Goal: Transaction & Acquisition: Download file/media

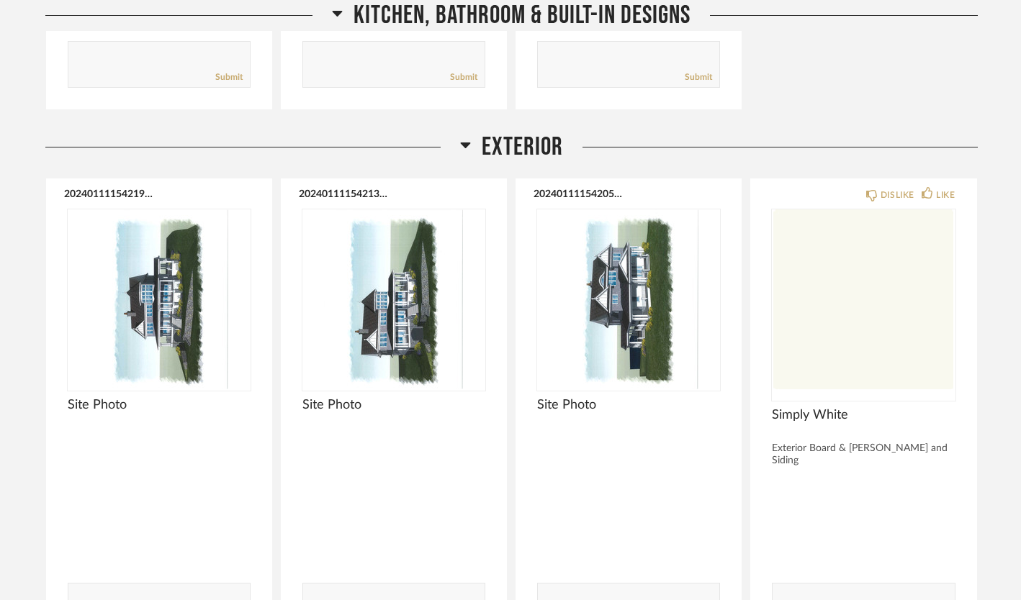
scroll to position [1130, 0]
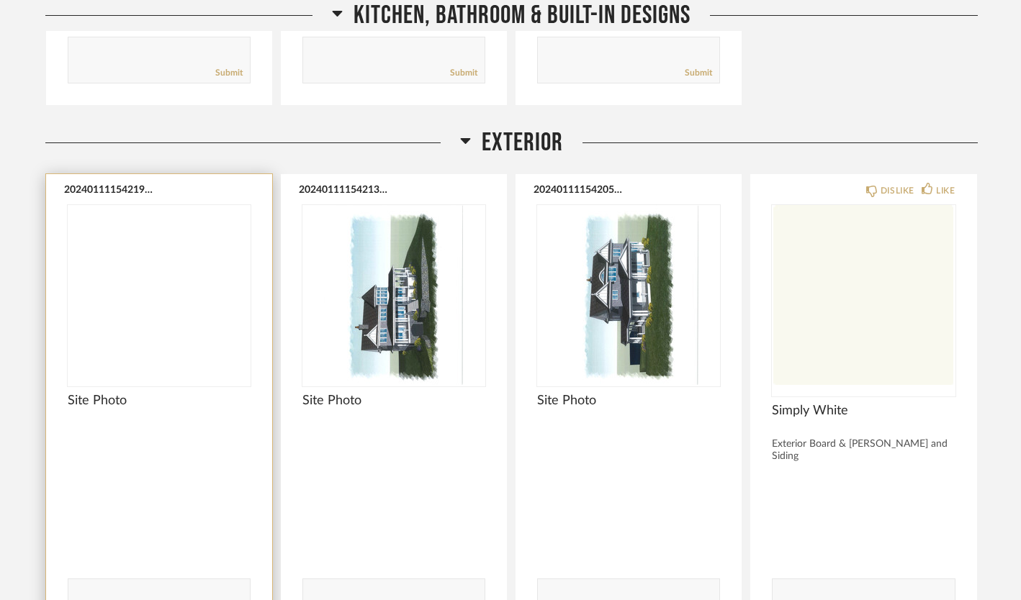
click at [0, 0] on img at bounding box center [0, 0] width 0 height 0
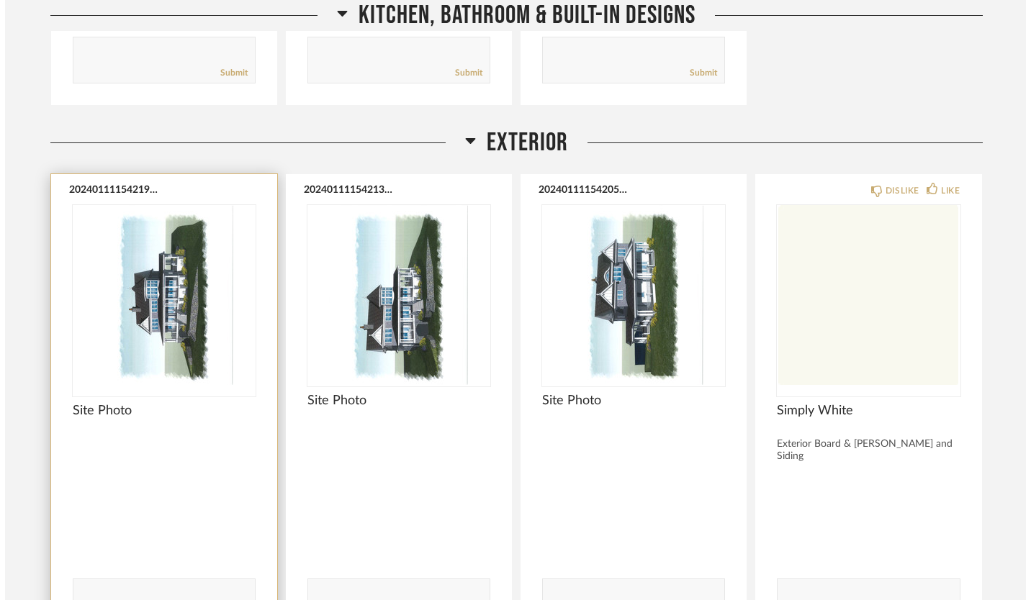
scroll to position [0, 0]
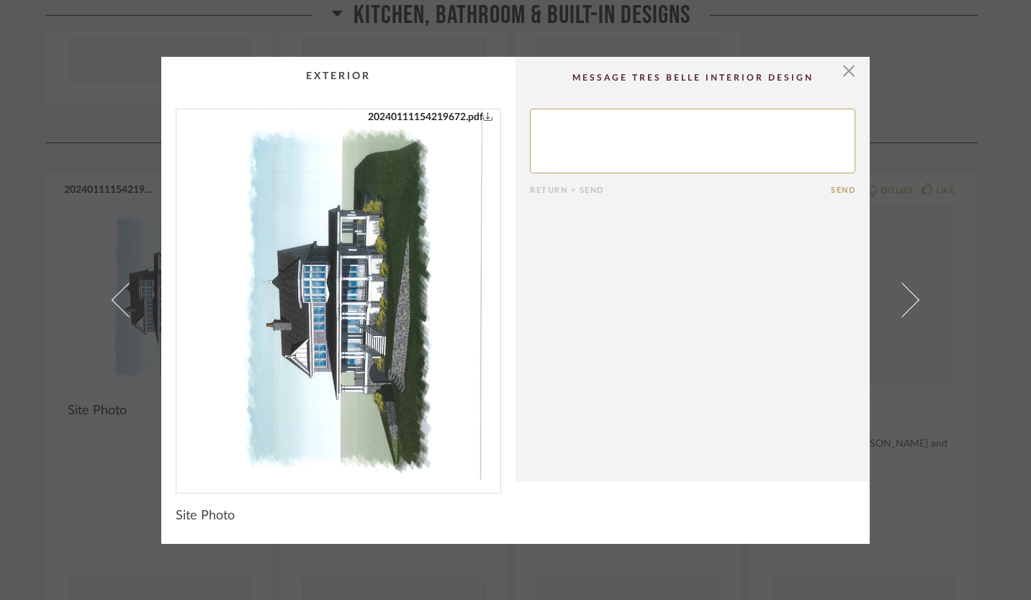
click at [455, 120] on link "20240111154219672.pdf" at bounding box center [430, 117] width 125 height 16
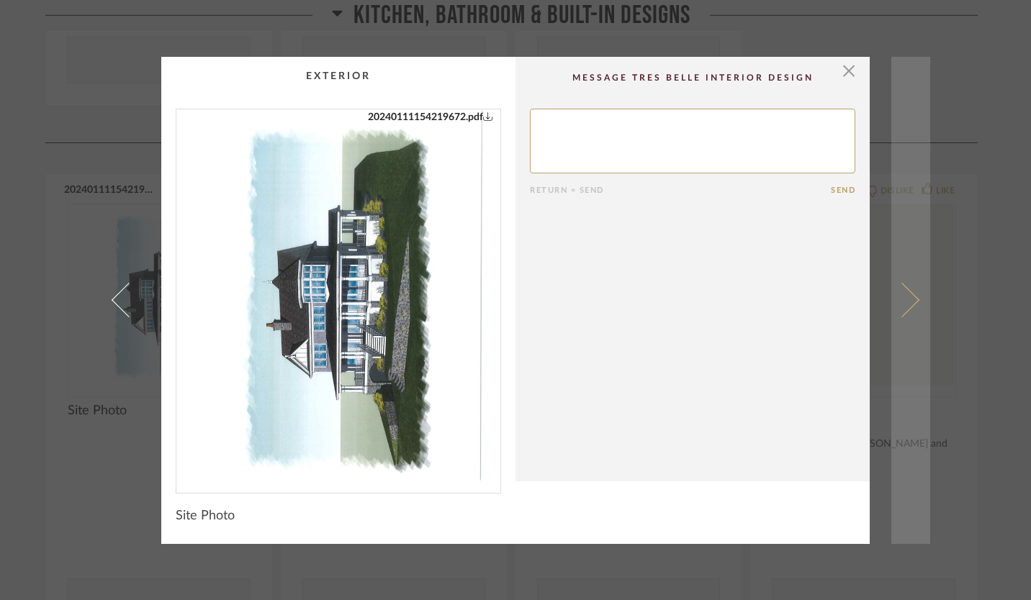
click at [910, 304] on span at bounding box center [902, 300] width 35 height 35
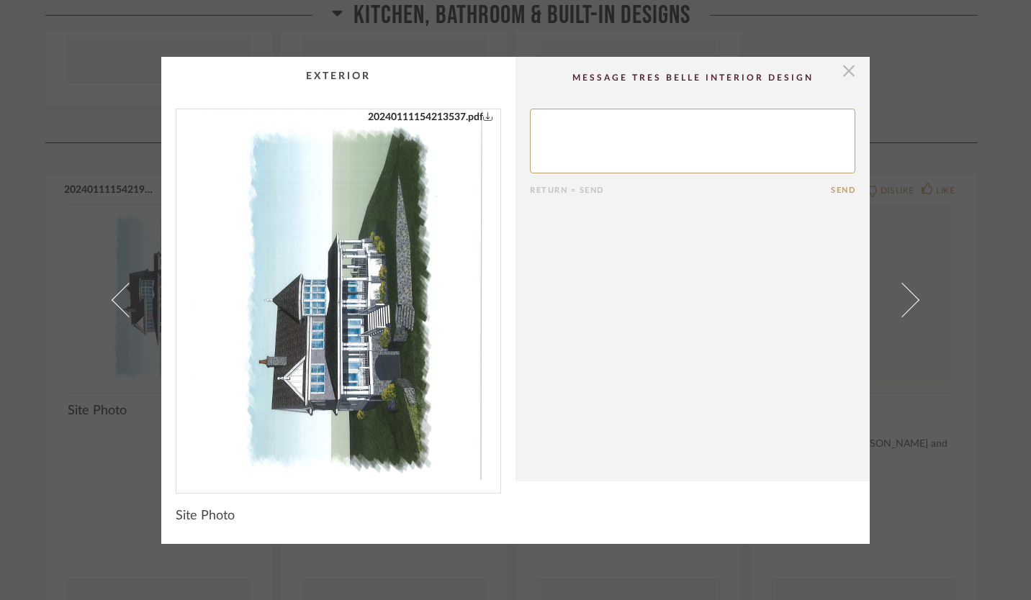
click at [840, 57] on span "button" at bounding box center [849, 71] width 29 height 29
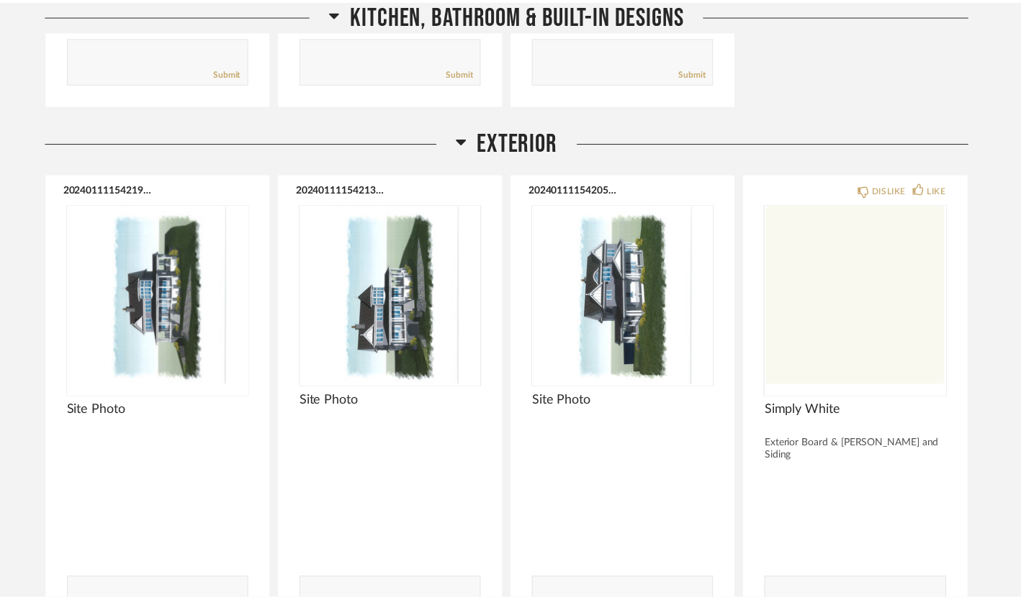
scroll to position [1130, 0]
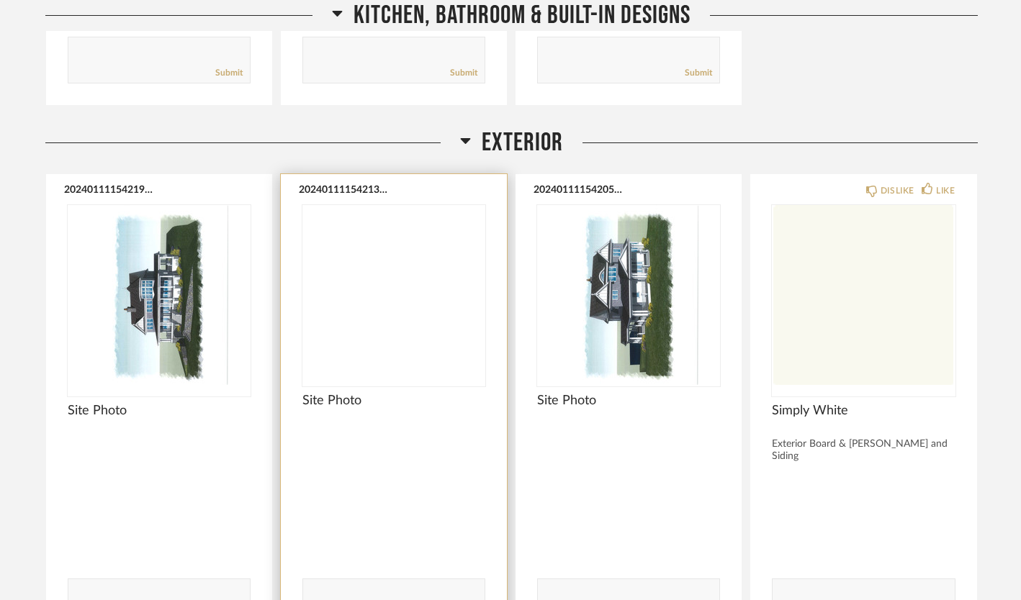
click at [0, 0] on img at bounding box center [0, 0] width 0 height 0
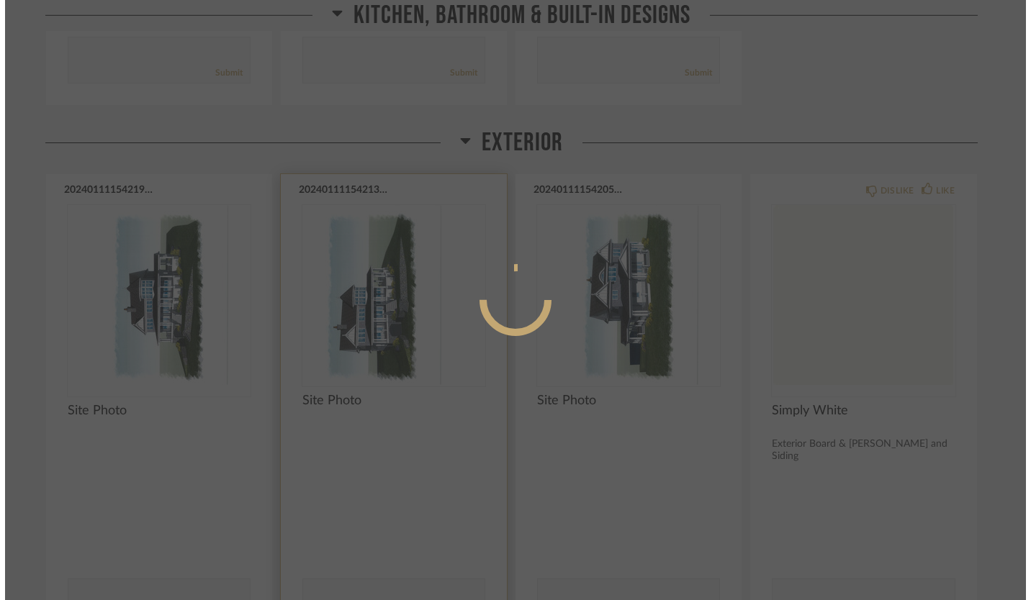
scroll to position [0, 0]
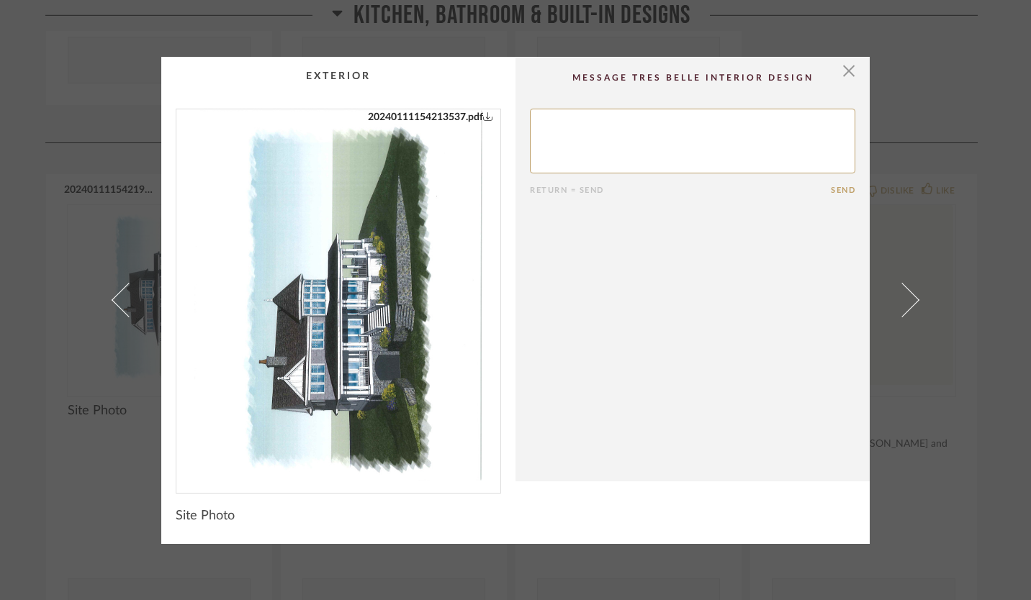
click at [457, 114] on link "20240111154213537.pdf" at bounding box center [430, 117] width 125 height 16
click at [846, 78] on span "button" at bounding box center [849, 71] width 29 height 29
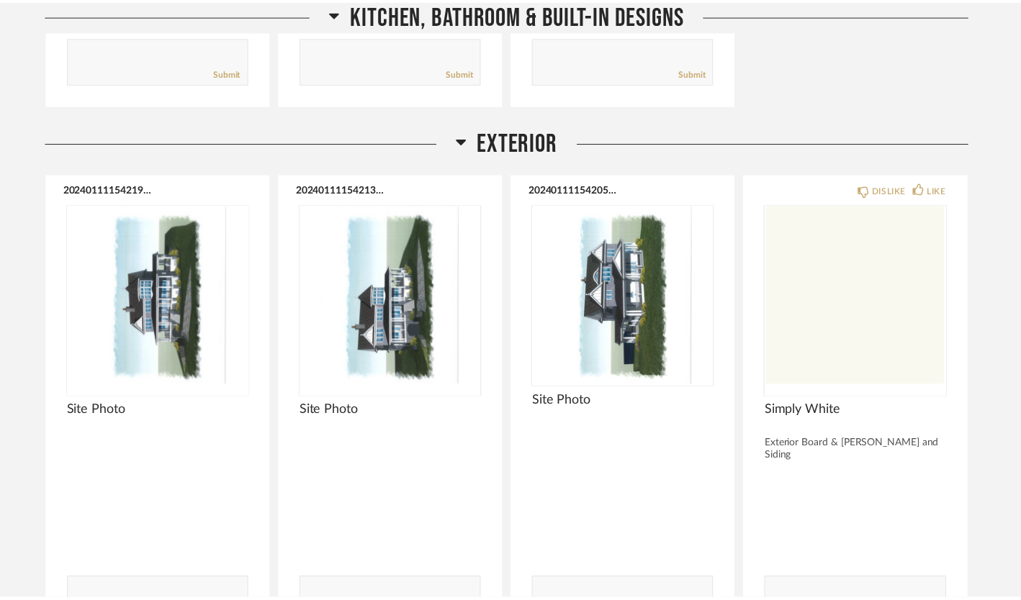
scroll to position [1130, 0]
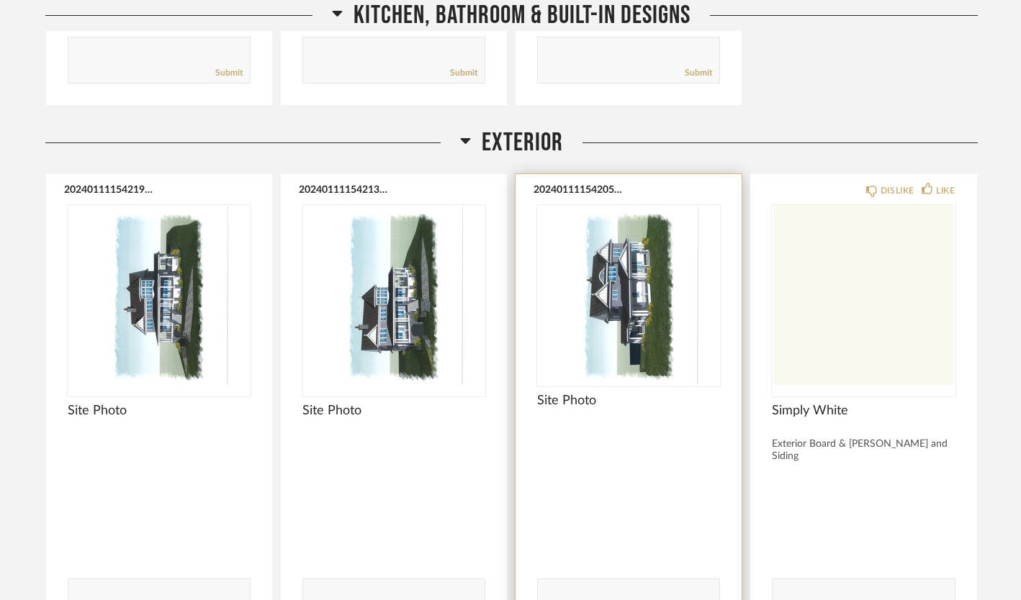
click at [608, 189] on button "20240111154205194.pdf" at bounding box center [579, 190] width 91 height 12
